Goal: Task Accomplishment & Management: Use online tool/utility

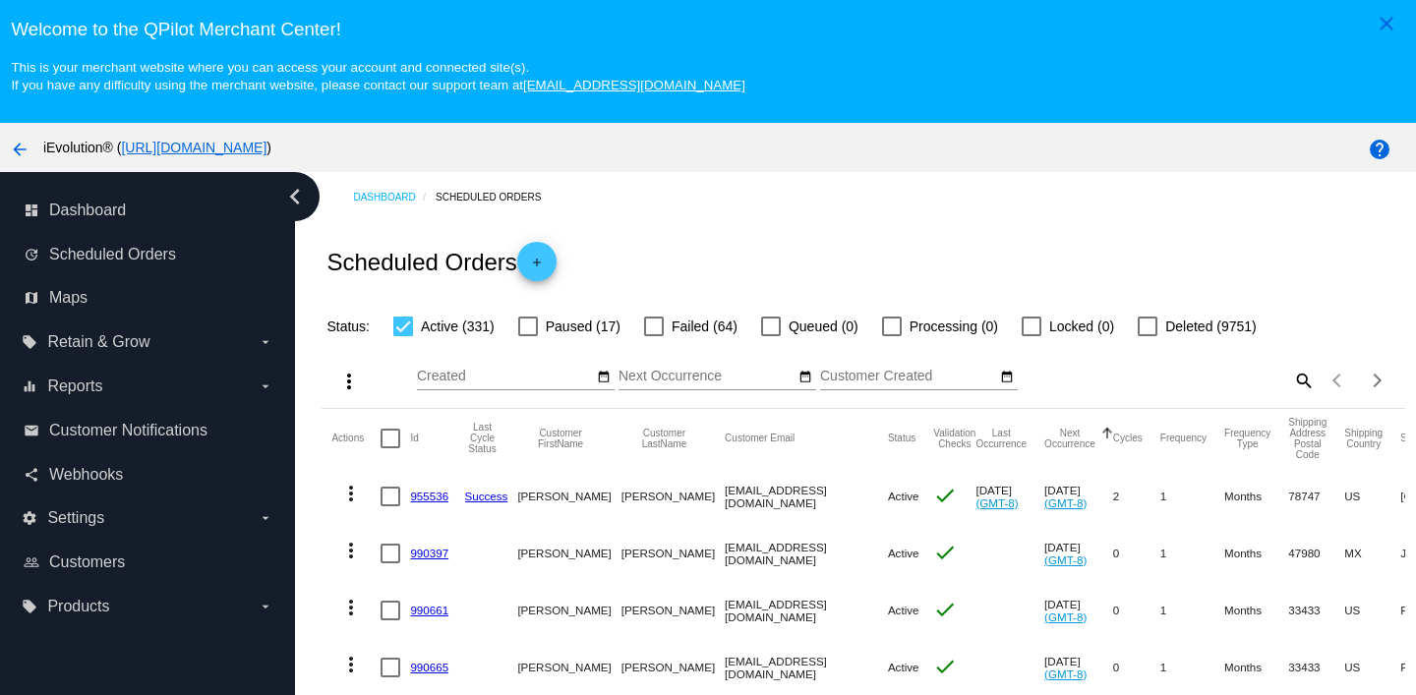
click at [1303, 384] on mat-icon "search" at bounding box center [1303, 380] width 24 height 30
click at [1221, 384] on input "Search" at bounding box center [1179, 377] width 269 height 16
paste input "[EMAIL_ADDRESS][DOMAIN_NAME]"
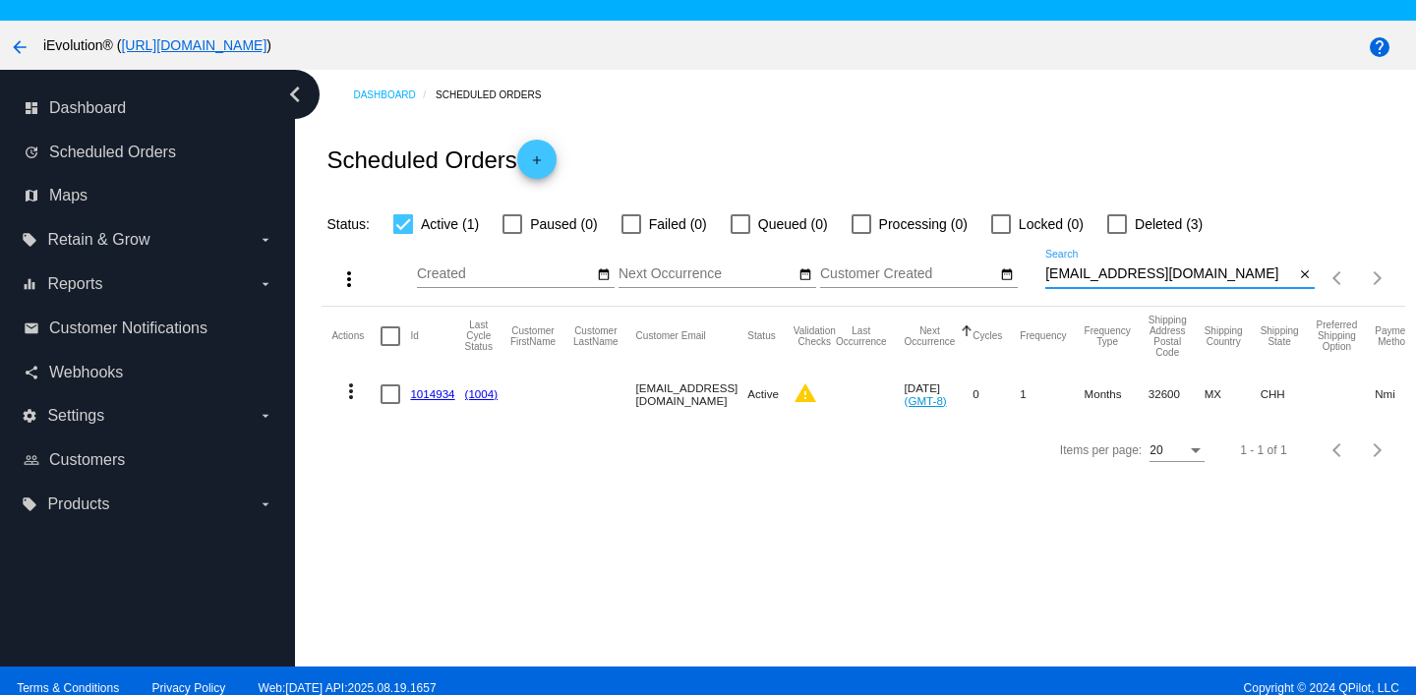
scroll to position [108, 0]
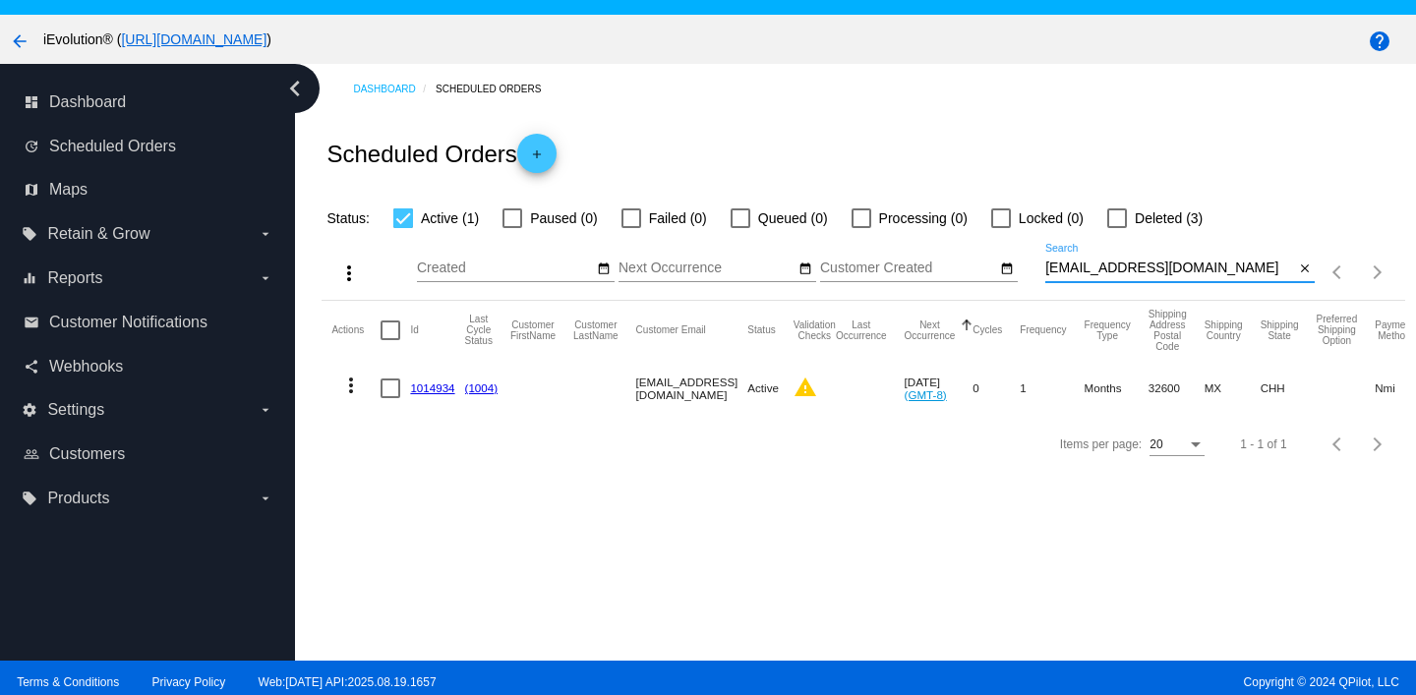
type input "[EMAIL_ADDRESS][DOMAIN_NAME]"
click at [352, 390] on mat-icon "more_vert" at bounding box center [351, 386] width 24 height 24
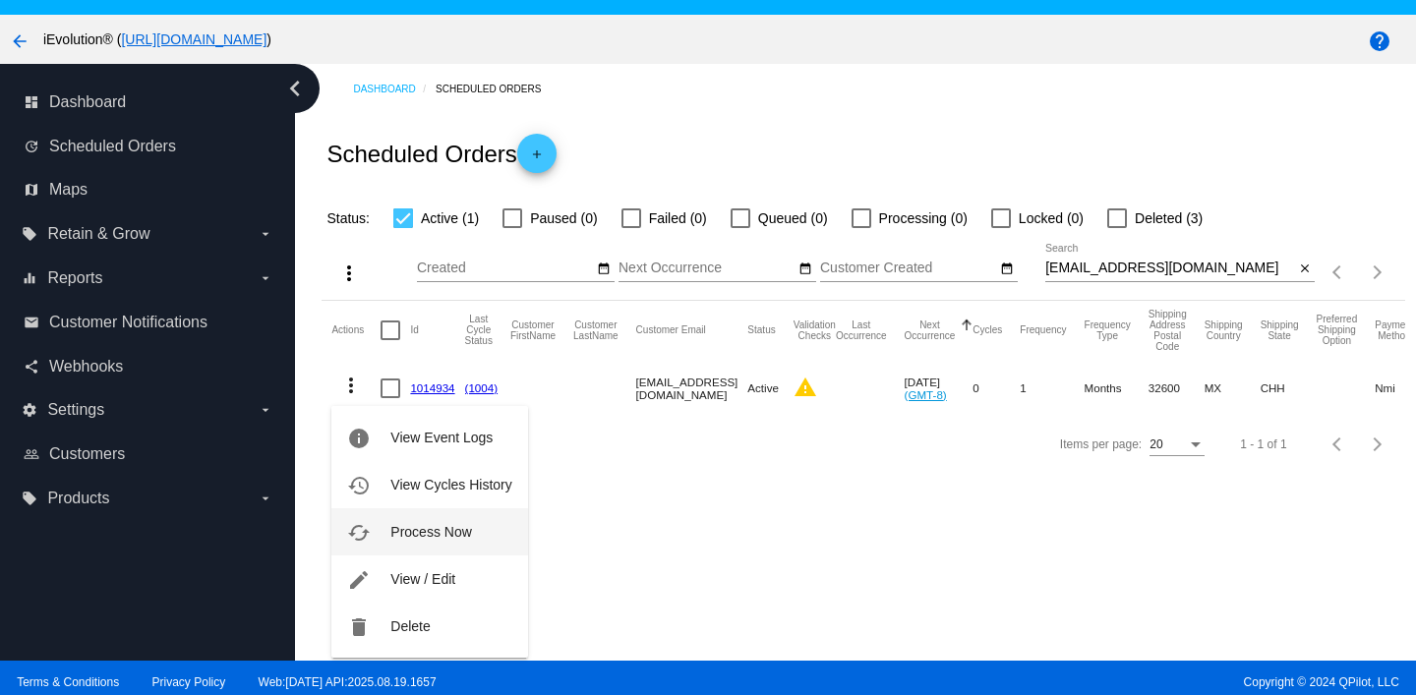
click at [453, 533] on span "Process Now" at bounding box center [430, 532] width 81 height 16
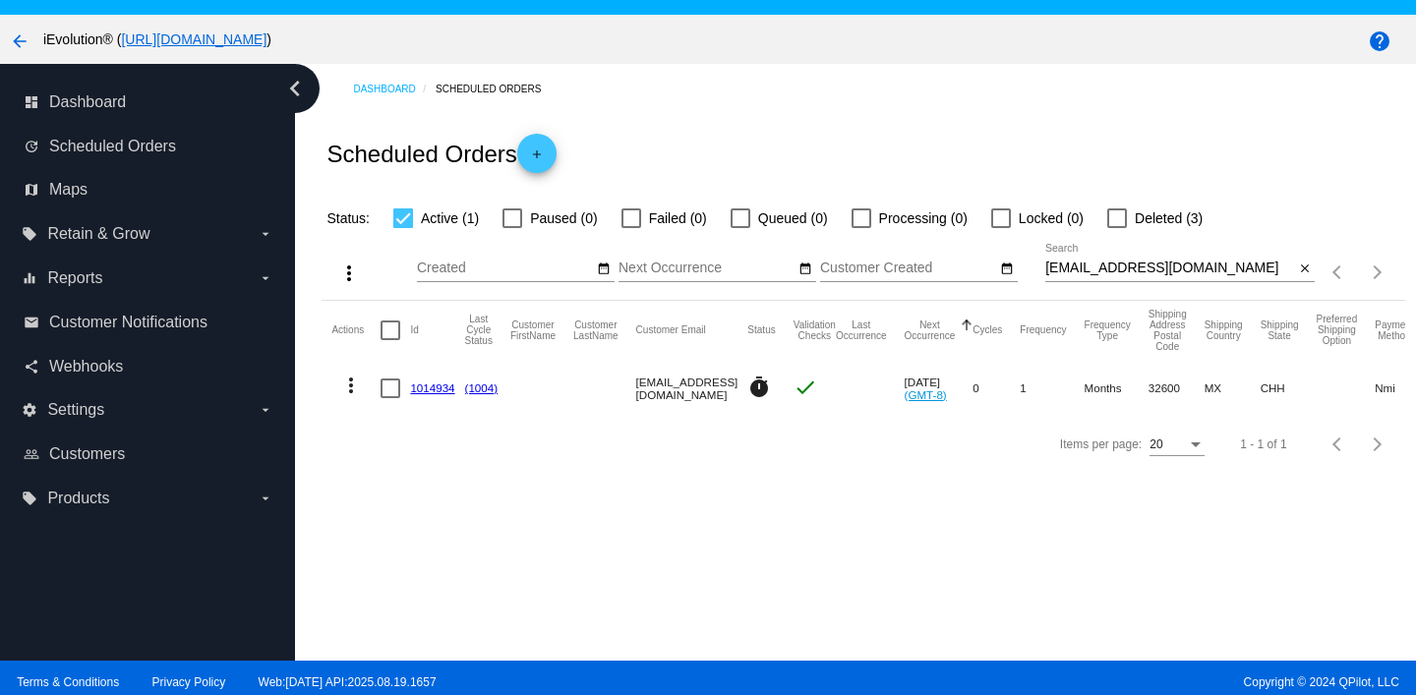
click at [434, 389] on link "1014934" at bounding box center [432, 387] width 44 height 13
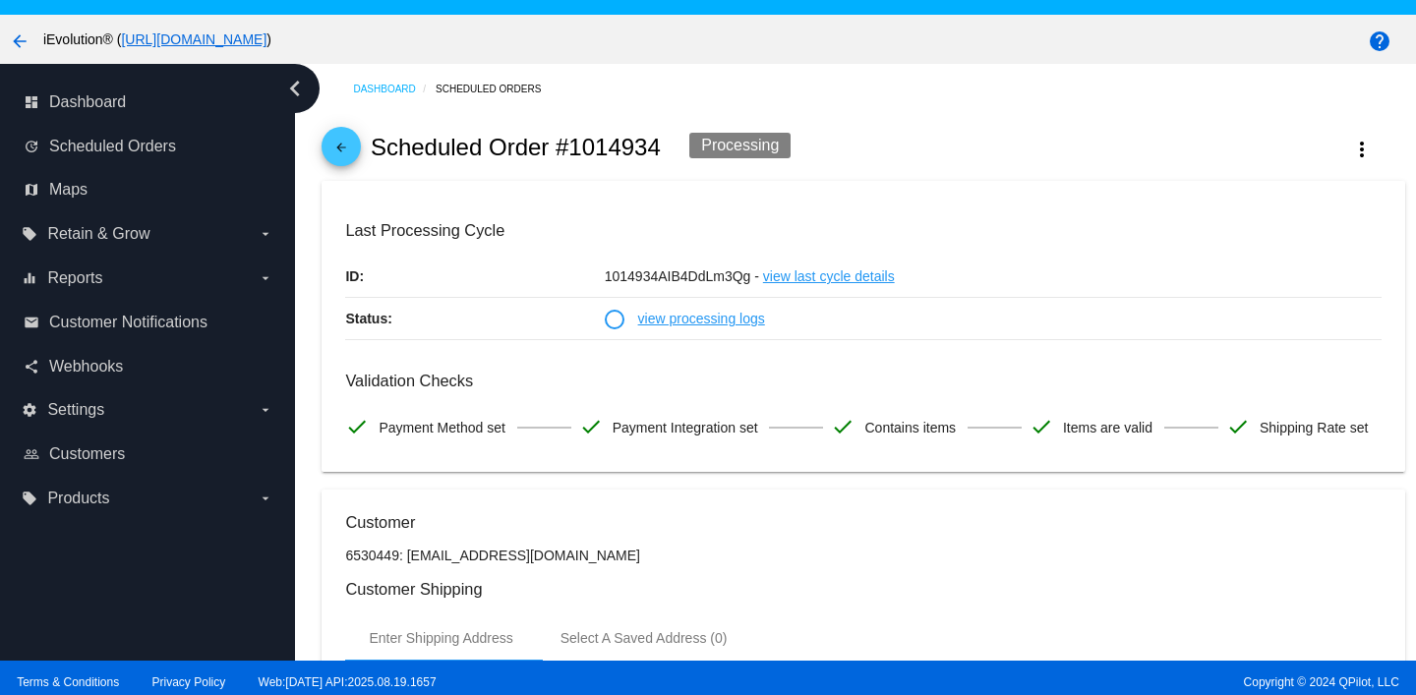
click at [344, 175] on span "arrow_back" at bounding box center [341, 151] width 24 height 48
